Goal: Information Seeking & Learning: Get advice/opinions

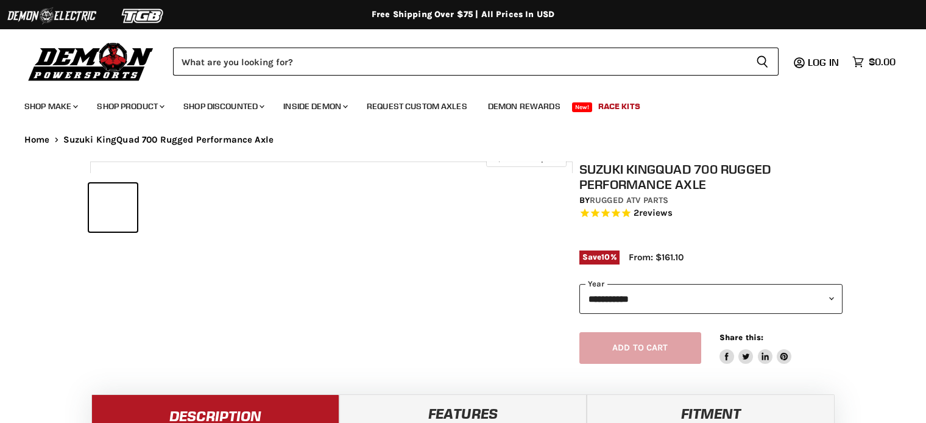
select select "******"
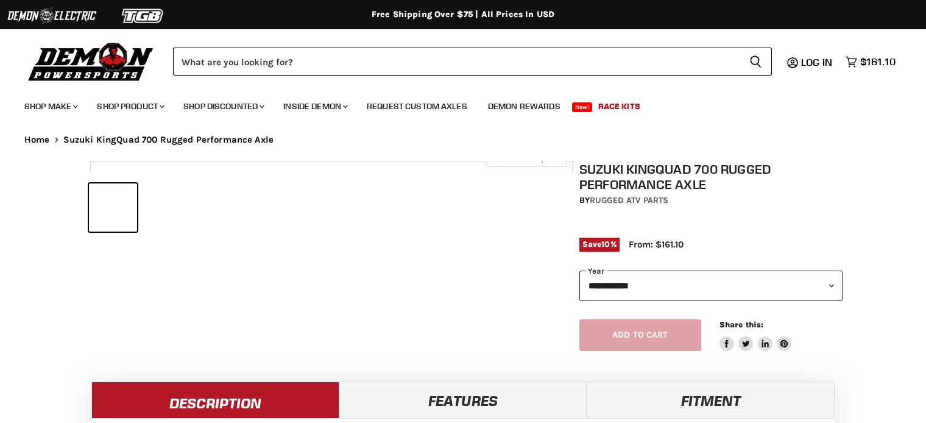
select select "******"
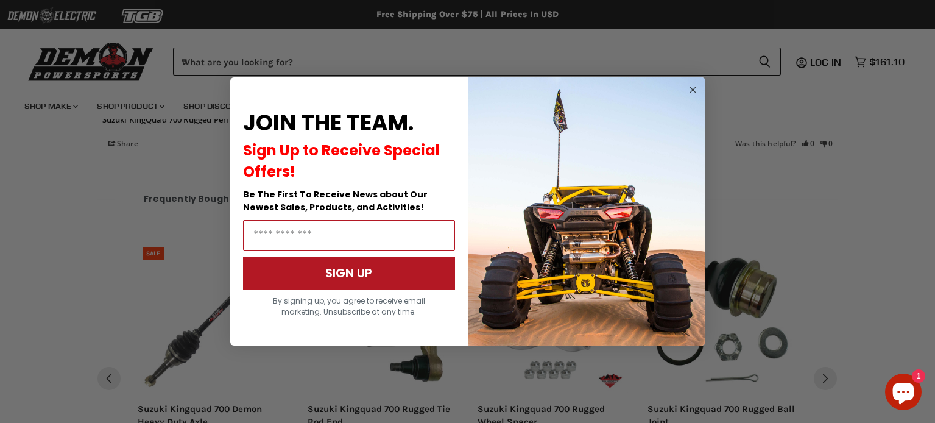
scroll to position [1257, 0]
